Goal: Check status

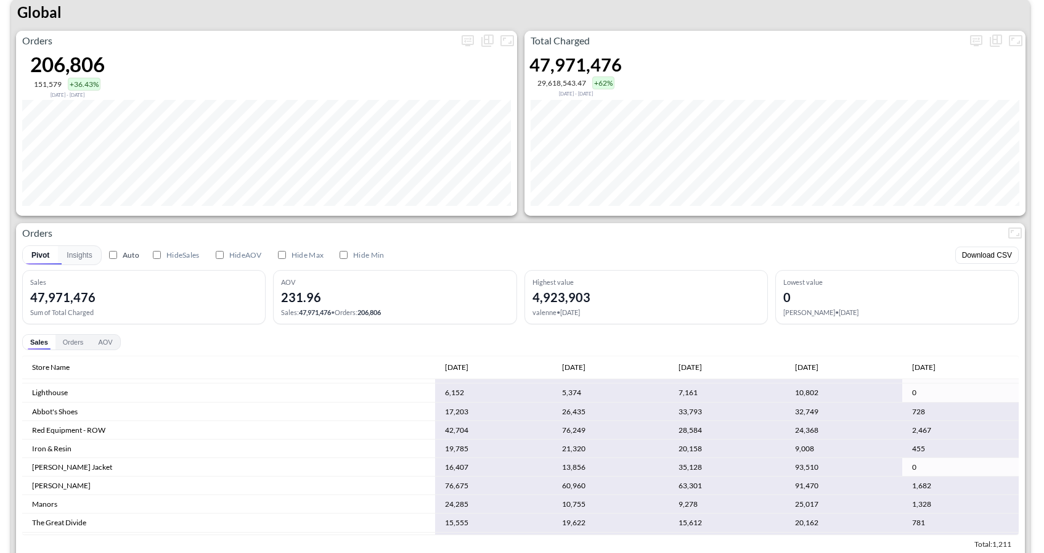
scroll to position [2049, 0]
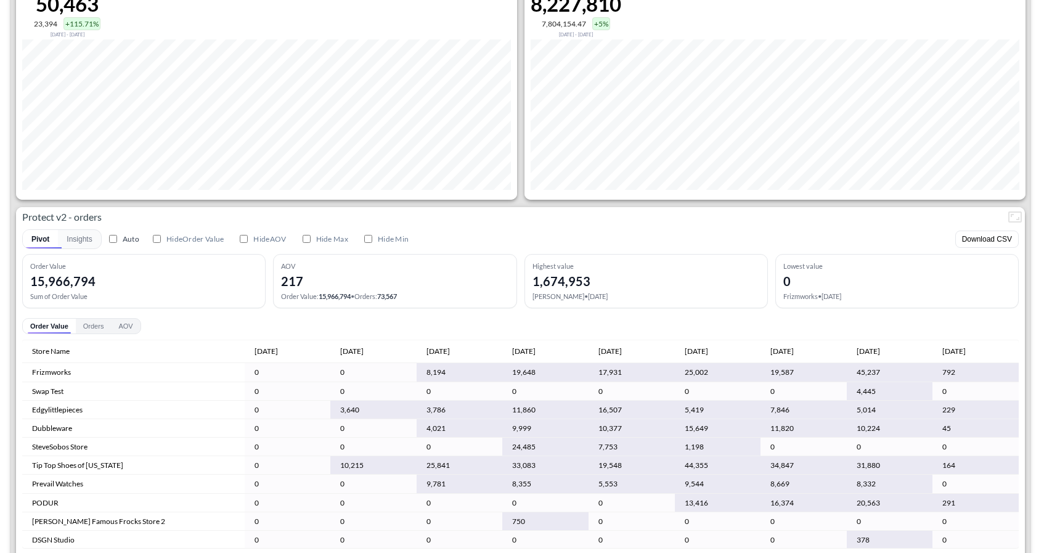
scroll to position [2431, 0]
